Goal: Use online tool/utility: Use online tool/utility

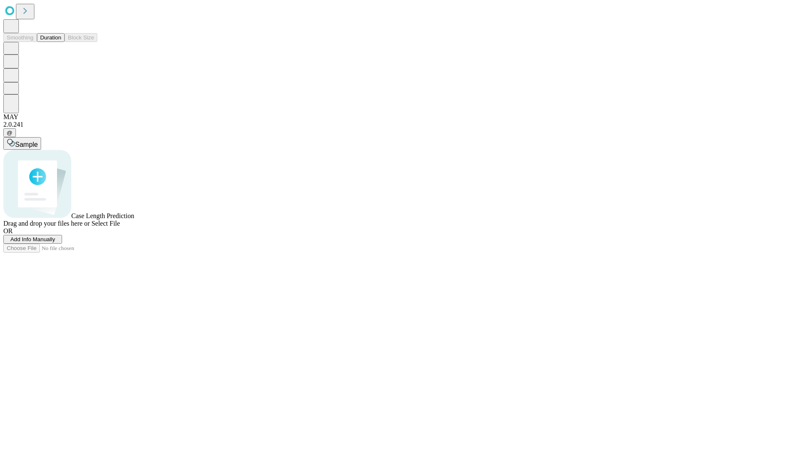
click at [61, 42] on button "Duration" at bounding box center [51, 37] width 28 height 9
click at [55, 242] on span "Add Info Manually" at bounding box center [32, 239] width 45 height 6
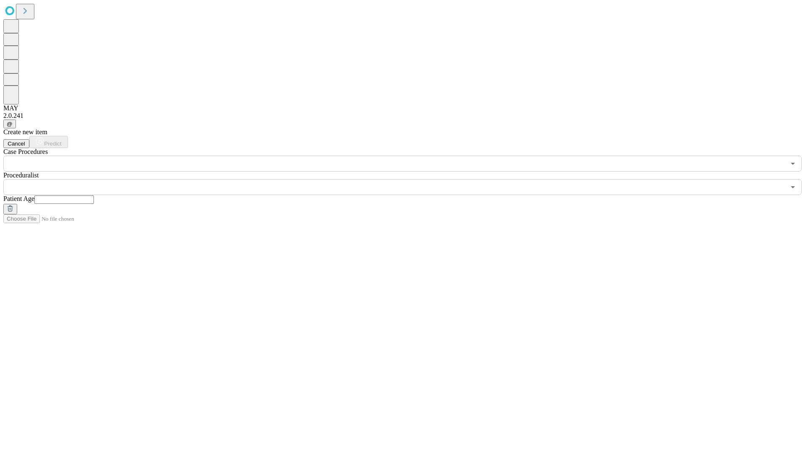
click at [94, 195] on input "text" at bounding box center [64, 199] width 60 height 8
type input "**"
click at [408, 179] on input "text" at bounding box center [394, 187] width 782 height 16
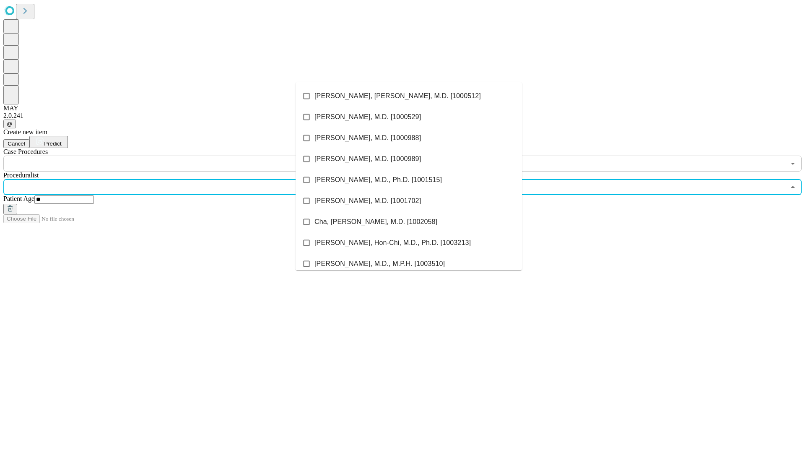
click at [409, 96] on li "[PERSON_NAME], [PERSON_NAME], M.D. [1000512]" at bounding box center [409, 96] width 226 height 21
click at [176, 156] on input "text" at bounding box center [394, 164] width 782 height 16
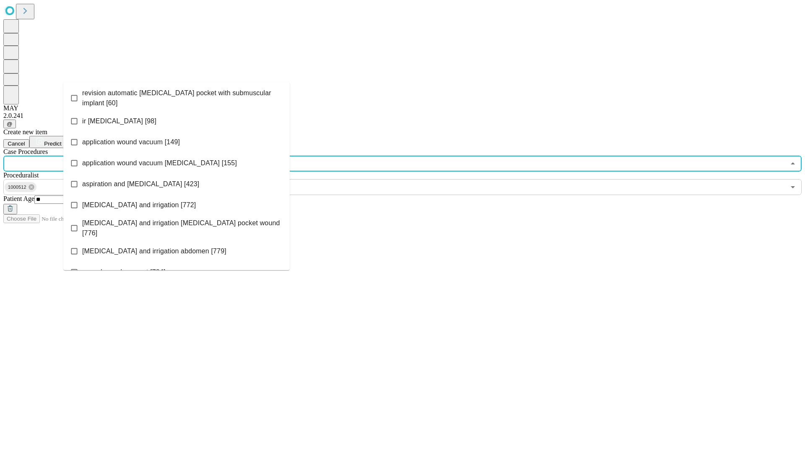
click at [176, 96] on span "revision automatic [MEDICAL_DATA] pocket with submuscular implant [60]" at bounding box center [182, 98] width 201 height 20
click at [61, 140] on span "Predict" at bounding box center [52, 143] width 17 height 6
